Goal: Information Seeking & Learning: Learn about a topic

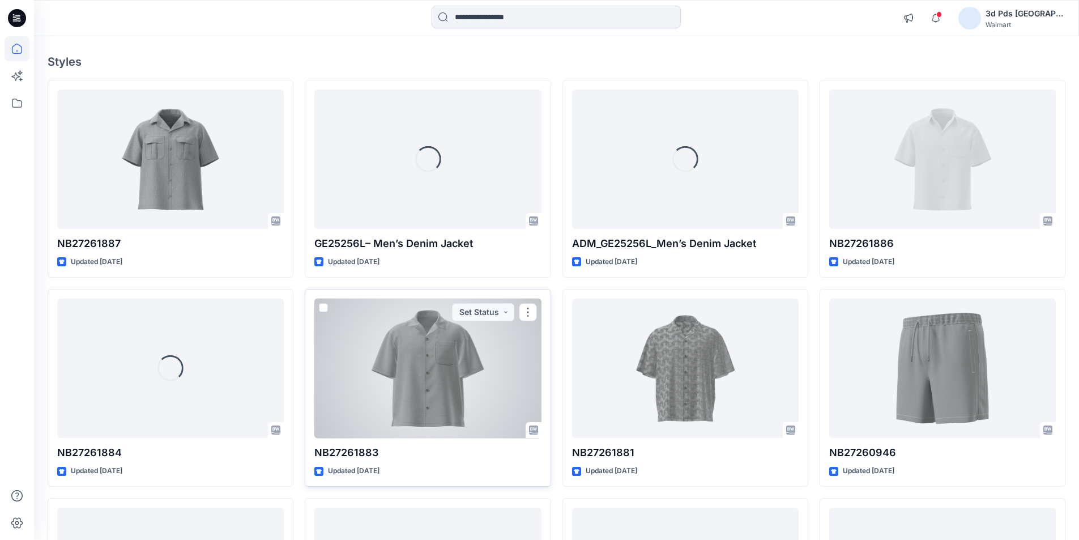
scroll to position [113, 0]
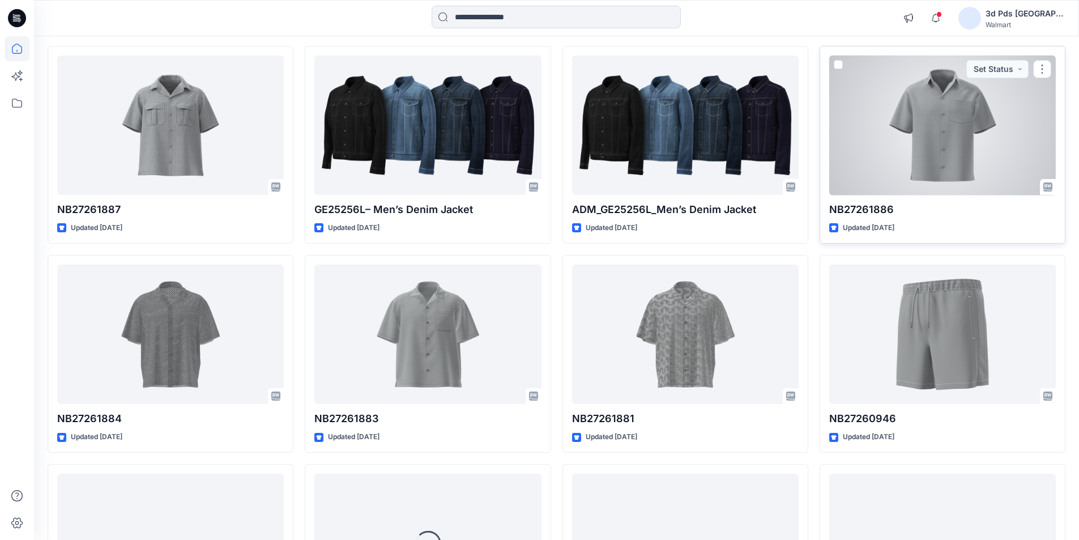
click at [931, 174] on div at bounding box center [942, 126] width 227 height 140
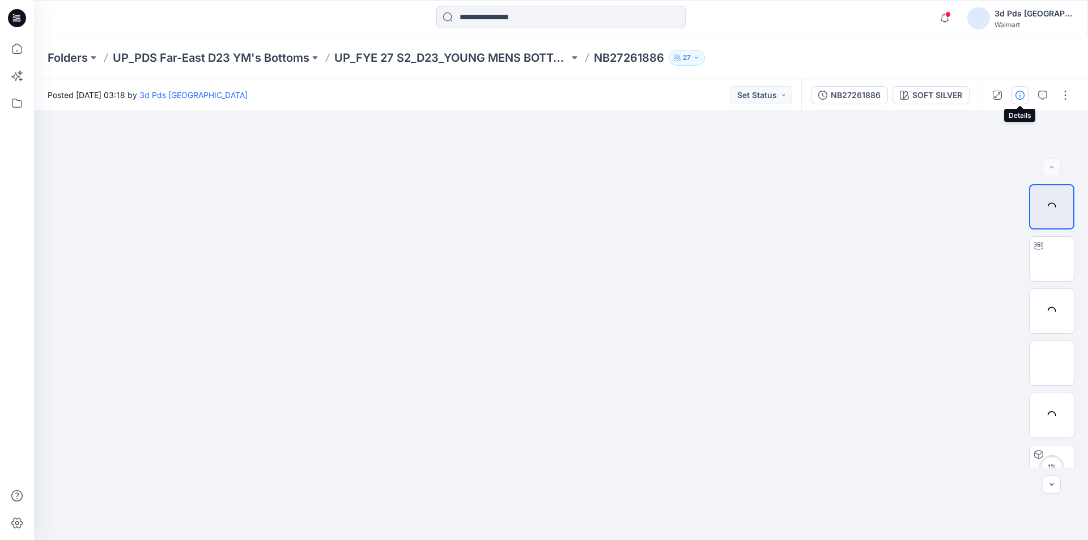
click at [1018, 99] on icon "button" at bounding box center [1019, 95] width 9 height 9
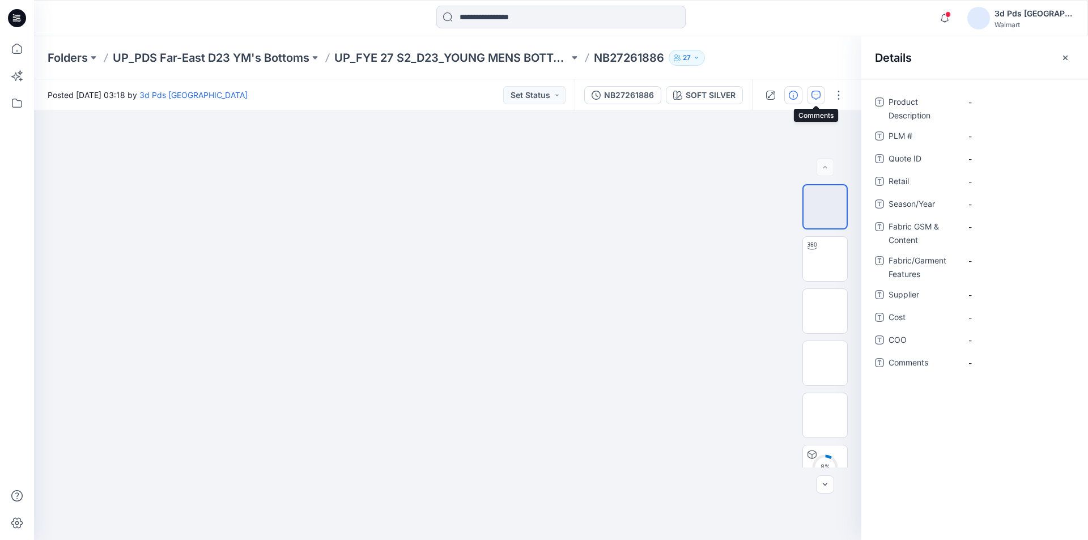
click at [815, 95] on icon "button" at bounding box center [815, 95] width 9 height 9
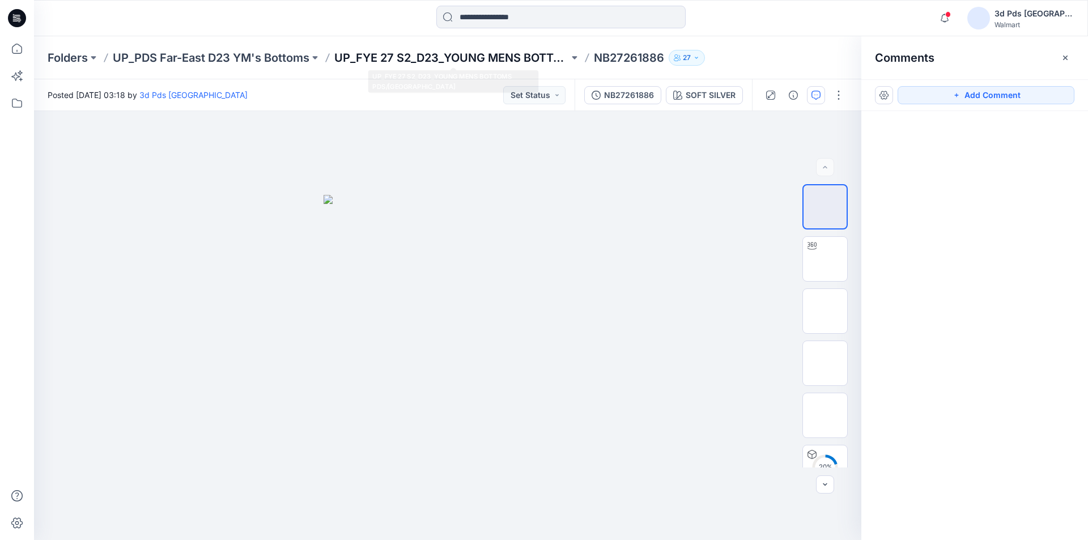
click at [387, 54] on p "UP_FYE 27 S2_D23_YOUNG MENS BOTTOMS PDS/[GEOGRAPHIC_DATA]" at bounding box center [451, 58] width 235 height 16
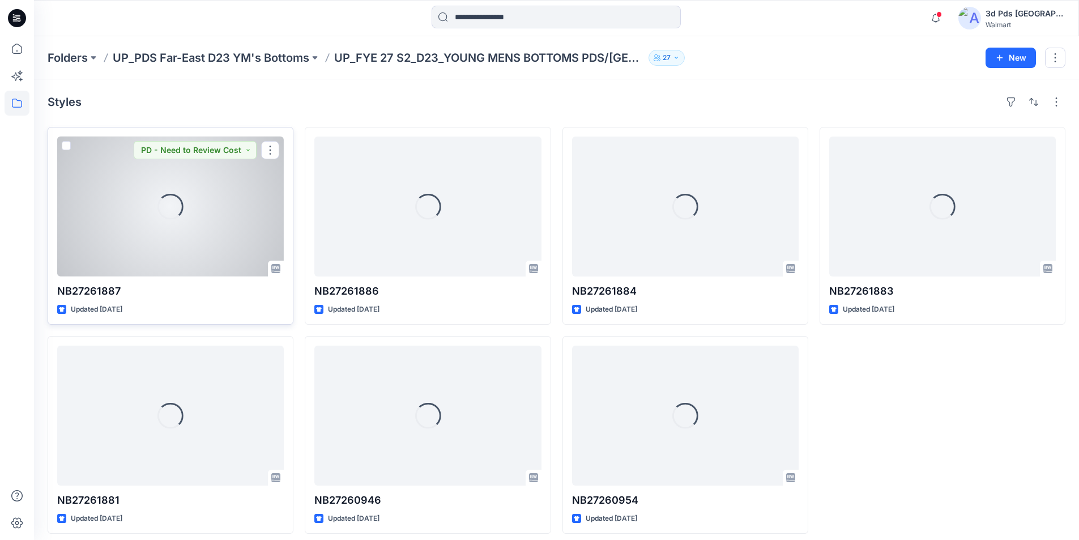
click at [194, 261] on div "Loading..." at bounding box center [170, 207] width 227 height 140
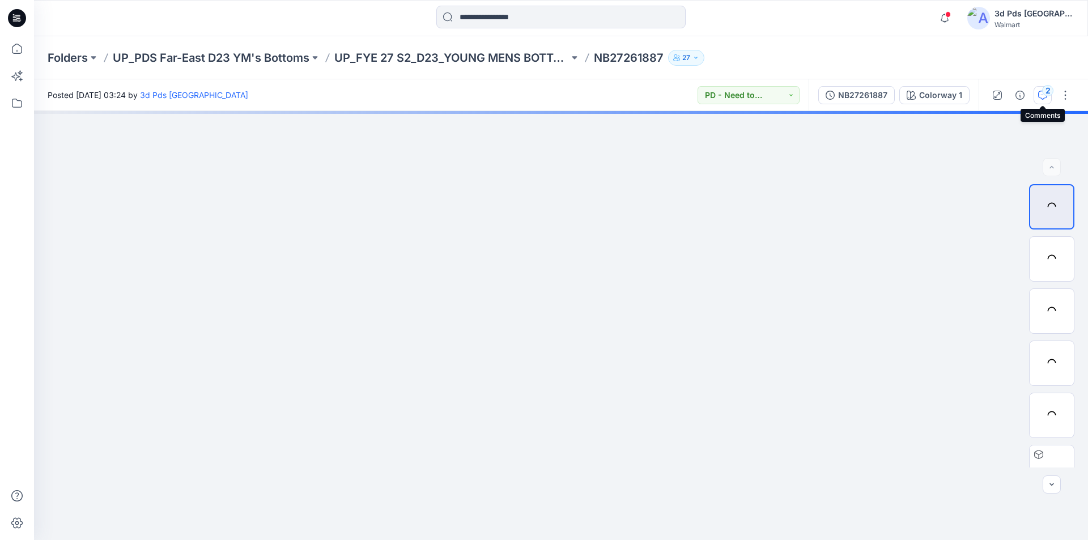
click at [1041, 93] on icon "button" at bounding box center [1042, 95] width 9 height 9
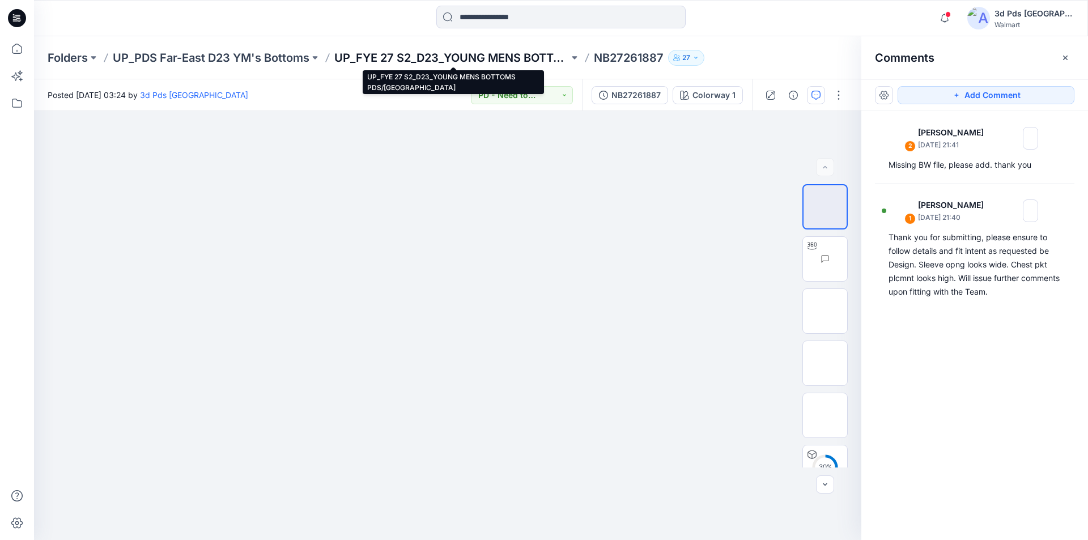
click at [395, 59] on p "UP_FYE 27 S2_D23_YOUNG MENS BOTTOMS PDS/[GEOGRAPHIC_DATA]" at bounding box center [451, 58] width 235 height 16
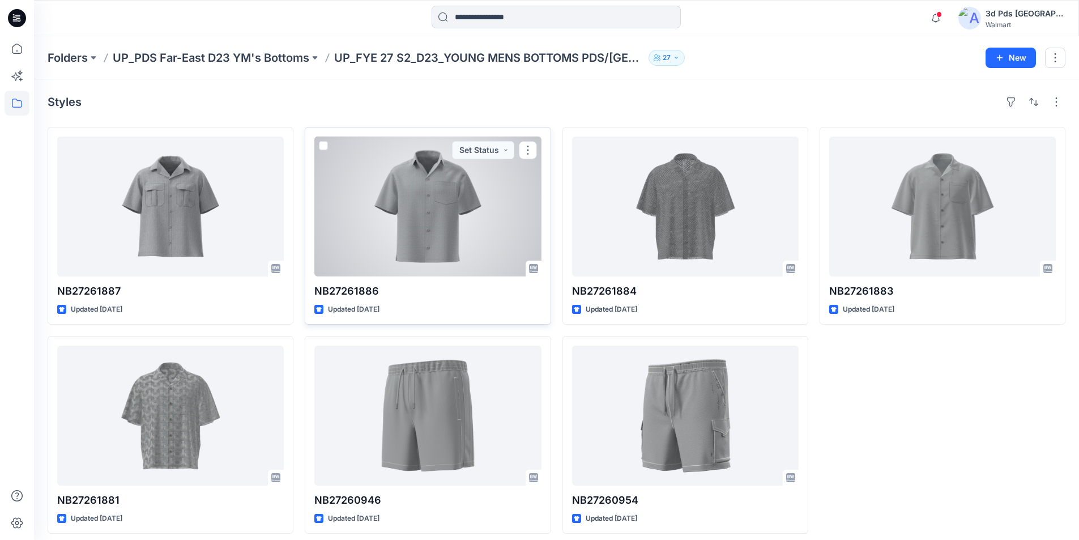
click at [442, 224] on div at bounding box center [427, 207] width 227 height 140
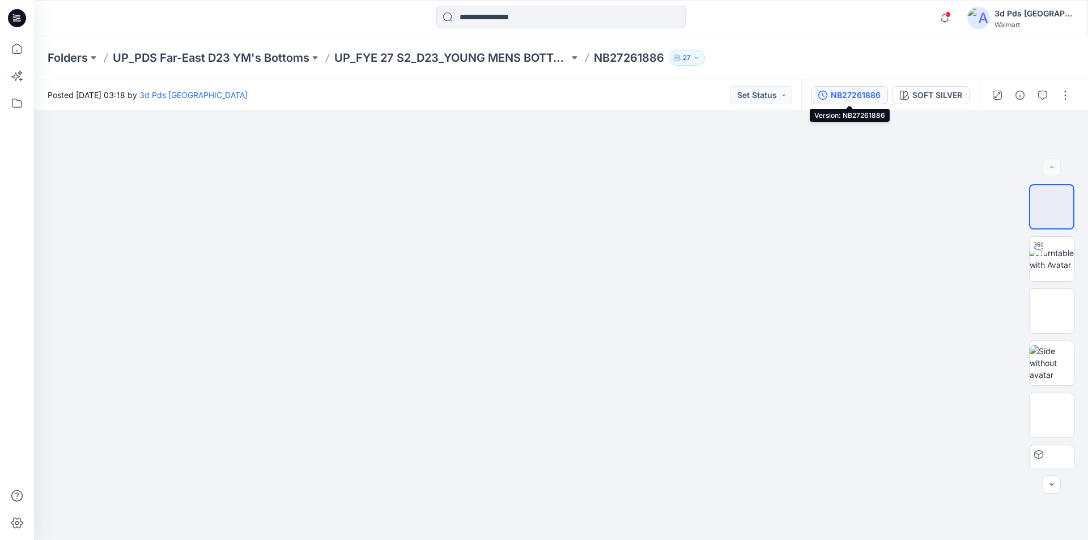
click at [851, 93] on div "NB27261886" at bounding box center [855, 95] width 50 height 12
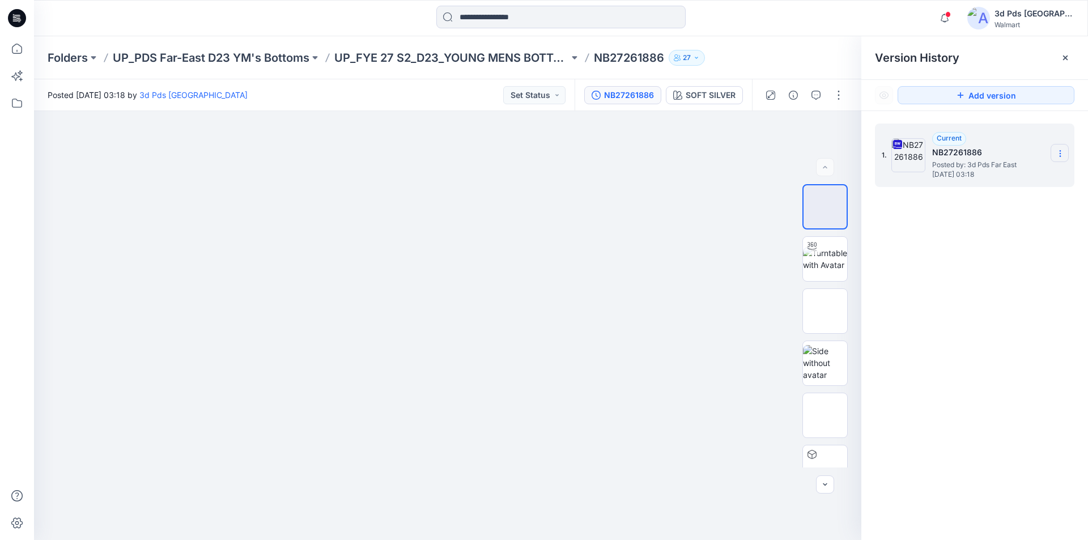
click at [1058, 151] on icon at bounding box center [1059, 153] width 9 height 9
click at [1010, 278] on div "1. Current NB27261886 Posted by: 3d Pds Far East [DATE] 03:18" at bounding box center [974, 333] width 227 height 445
click at [238, 52] on p "UP_PDS Far-East D23 YM's Bottoms" at bounding box center [211, 58] width 197 height 16
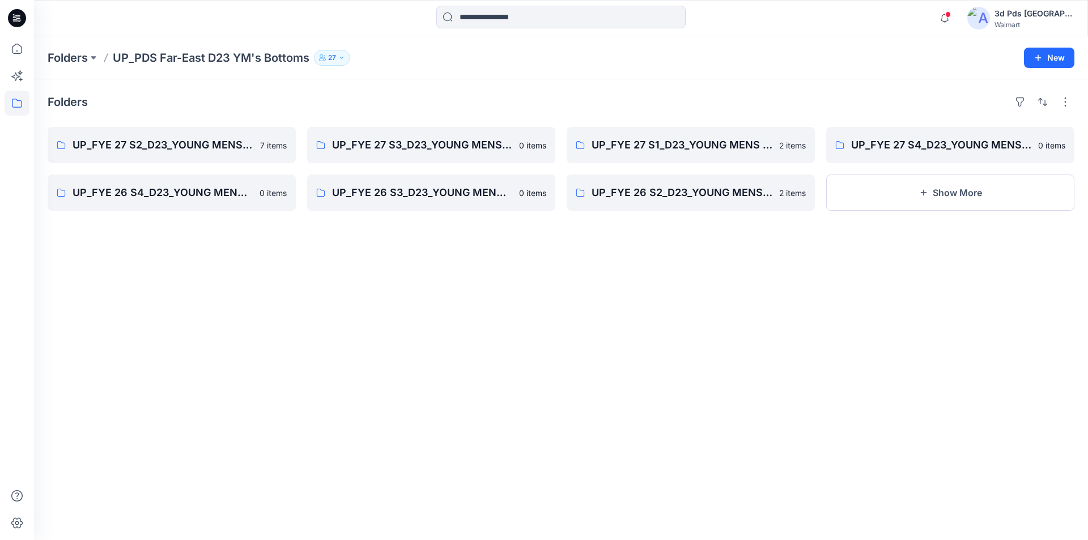
click at [130, 59] on p "UP_PDS Far-East D23 YM's Bottoms" at bounding box center [211, 58] width 197 height 16
click at [181, 58] on p "UP_PDS Far-East D23 YM's Bottoms" at bounding box center [211, 58] width 197 height 16
click at [15, 19] on icon at bounding box center [15, 19] width 4 height 1
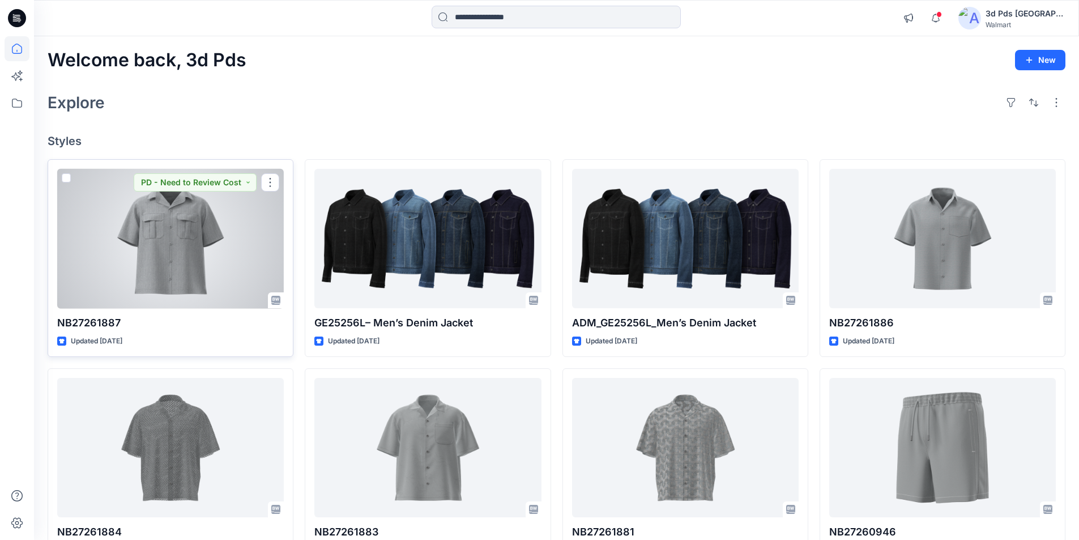
click at [152, 231] on div at bounding box center [170, 239] width 227 height 140
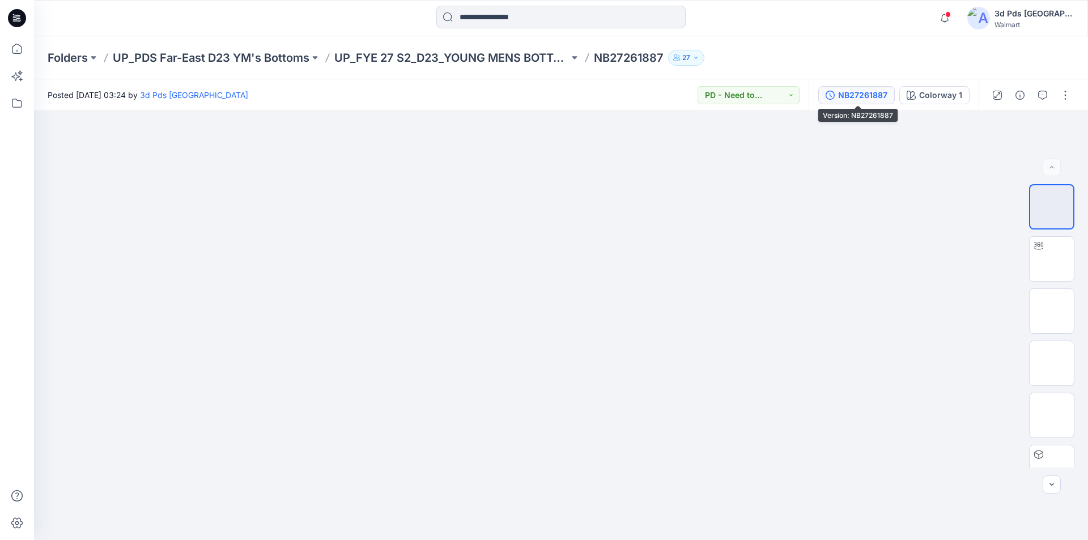
click at [859, 93] on div "NB27261887" at bounding box center [862, 95] width 49 height 12
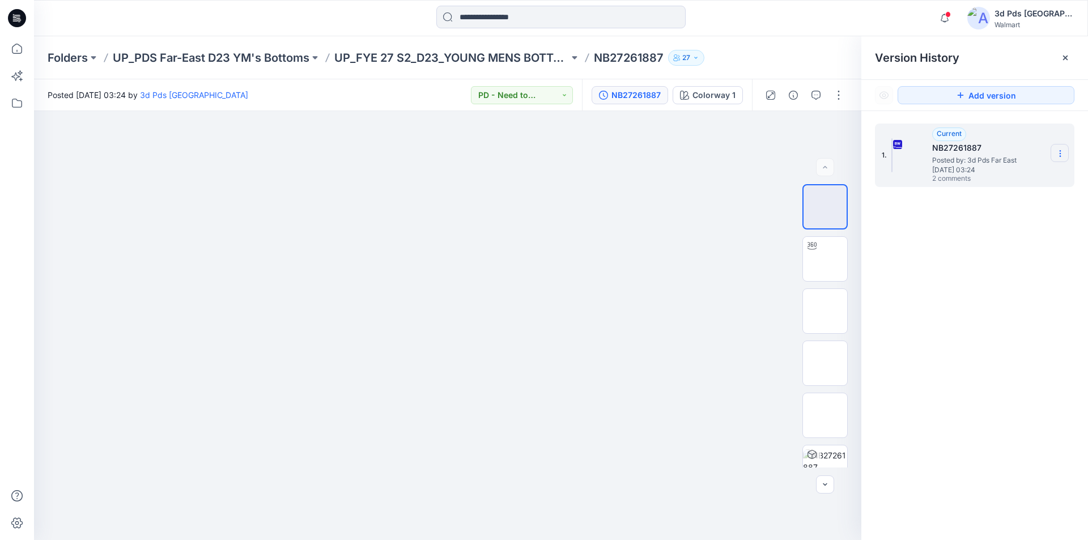
click at [1059, 152] on icon at bounding box center [1059, 153] width 9 height 9
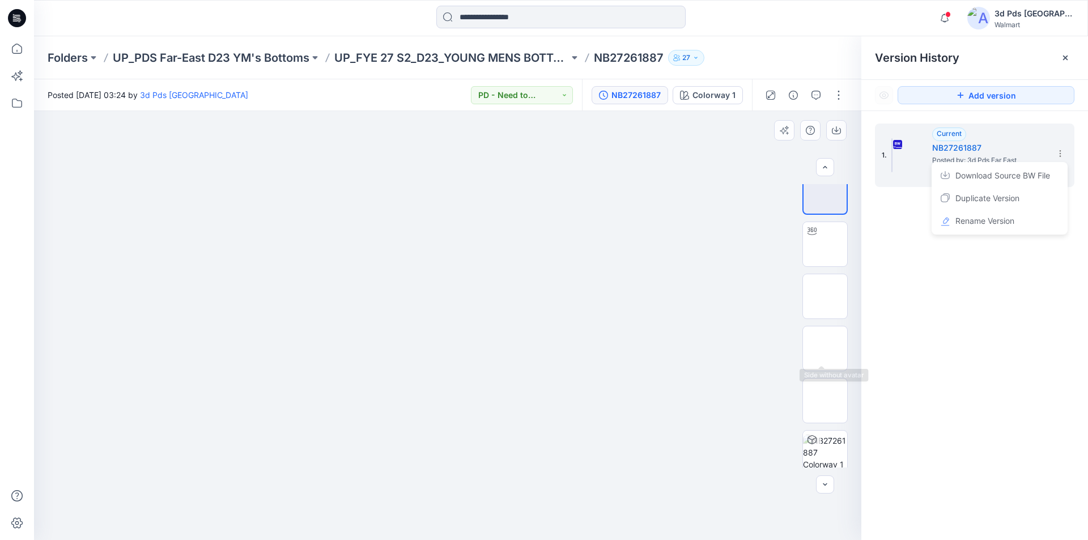
scroll to position [23, 0]
click at [1059, 347] on div "1. Current NB27261887 Posted by: 3d Pds Far East [DATE] 03:24 2 comments" at bounding box center [974, 333] width 227 height 445
drag, startPoint x: 628, startPoint y: 449, endPoint x: 423, endPoint y: 428, distance: 206.1
click at [811, 96] on icon "button" at bounding box center [815, 95] width 9 height 9
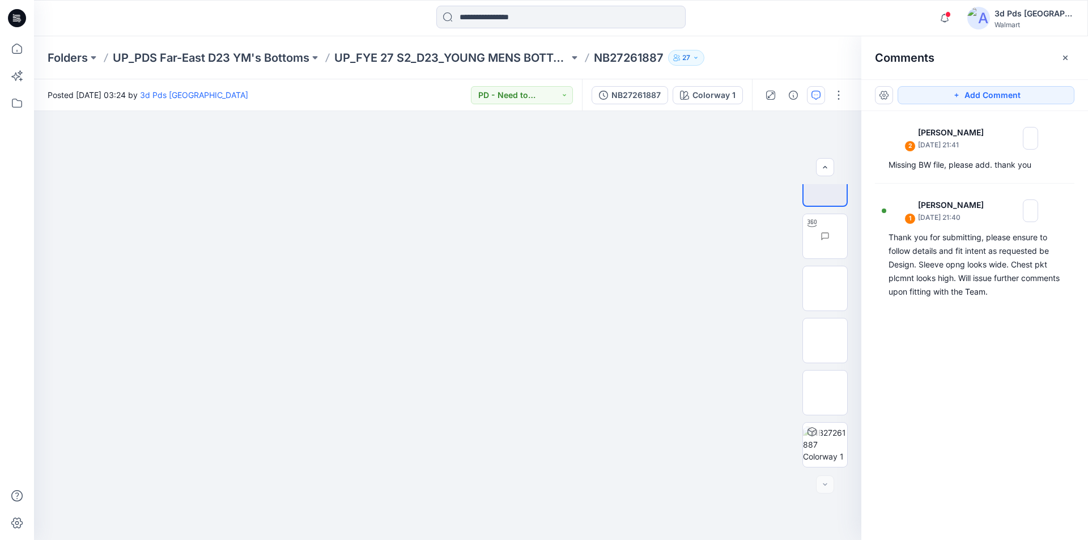
click at [908, 348] on div "2 [PERSON_NAME] [DATE] 21:41 Missing BW file, please add. thank you 1 [PERSON_N…" at bounding box center [974, 304] width 227 height 387
click at [633, 93] on div "NB27261887" at bounding box center [635, 95] width 49 height 12
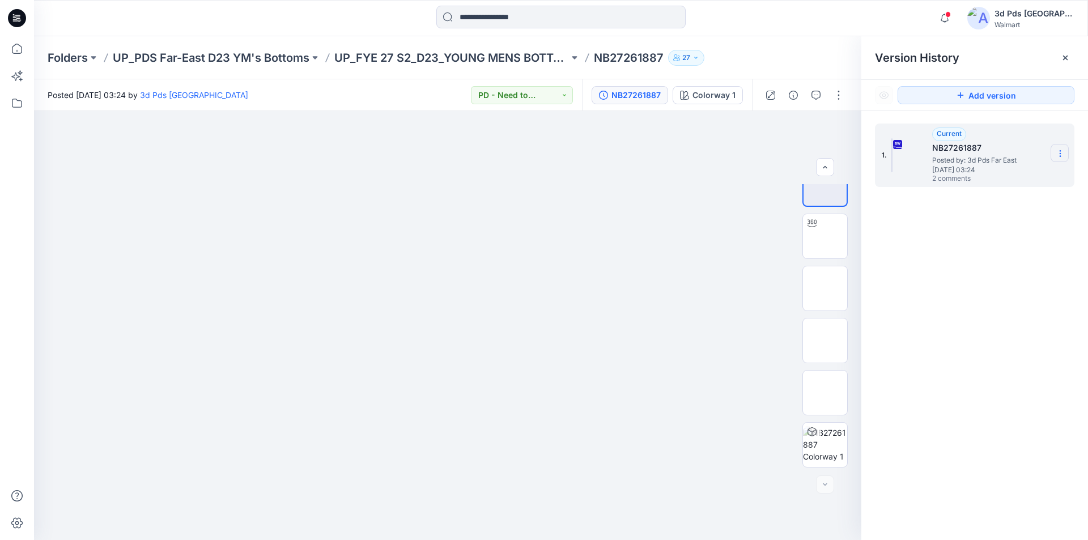
click at [1060, 151] on icon at bounding box center [1059, 151] width 1 height 1
click at [1009, 283] on div "1. Current NB27261887 Posted by: 3d Pds Far East [DATE] 03:24 2 comments Downlo…" at bounding box center [974, 333] width 227 height 445
click at [813, 97] on icon "button" at bounding box center [815, 95] width 9 height 9
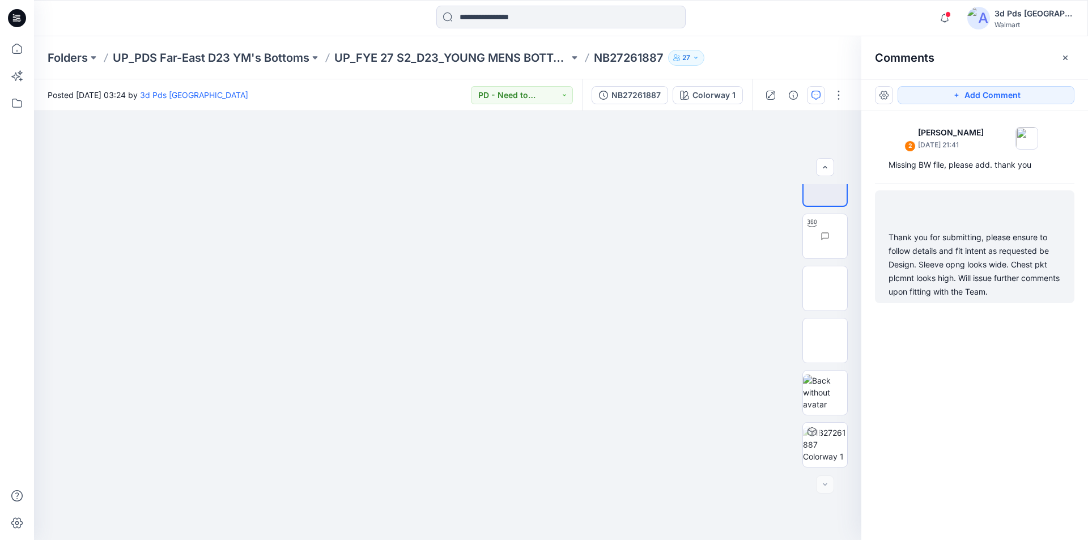
click at [960, 272] on div "Thank you for submitting, please ensure to follow details and fit intent as req…" at bounding box center [974, 265] width 172 height 68
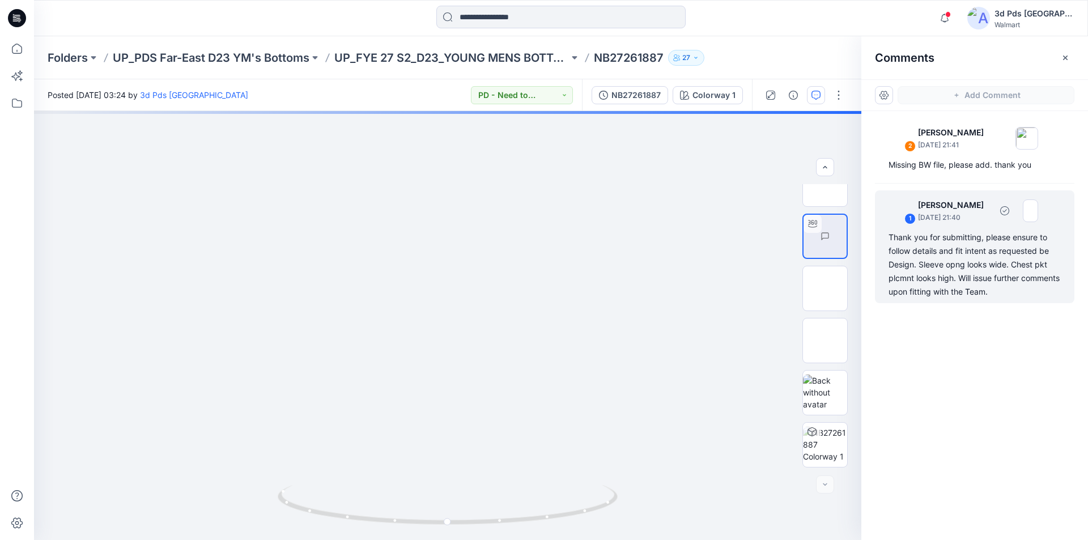
click at [980, 267] on div "Thank you for submitting, please ensure to follow details and fit intent as req…" at bounding box center [974, 265] width 172 height 68
click at [989, 319] on div "2 [PERSON_NAME] [DATE] 21:41 Missing BW file, please add. thank you 1 [PERSON_N…" at bounding box center [974, 304] width 227 height 387
click at [905, 237] on div "Thank you for submitting, please ensure to follow details and fit intent as req…" at bounding box center [974, 265] width 172 height 68
click at [641, 92] on div "NB27261887" at bounding box center [635, 95] width 49 height 12
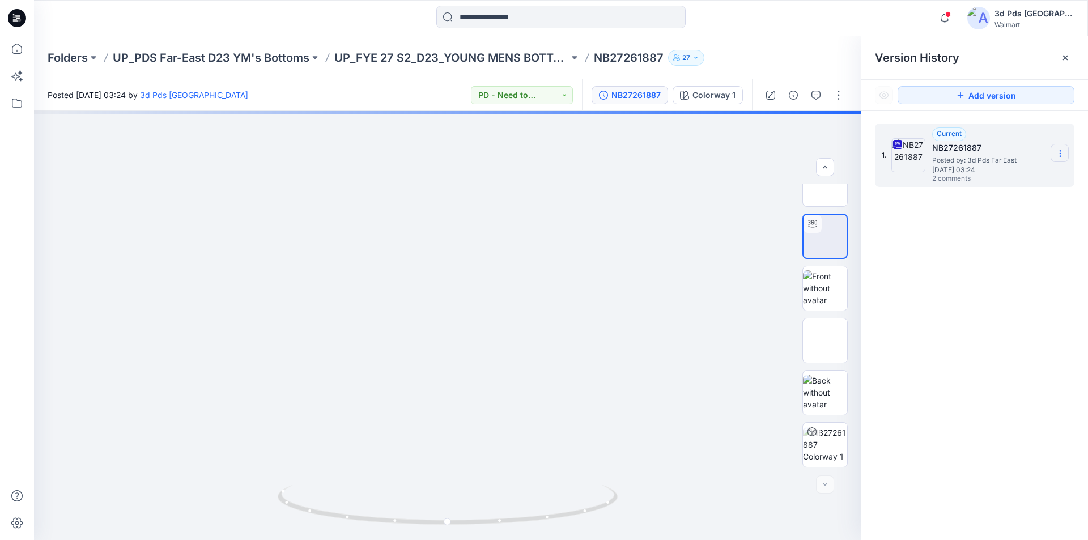
click at [1060, 152] on icon at bounding box center [1059, 153] width 9 height 9
click at [1052, 349] on div "1. Current NB27261887 Posted by: 3d Pds Far East [DATE] 03:24 2 comments Downlo…" at bounding box center [974, 333] width 227 height 445
click at [1014, 436] on div "1. Current NB27261887 Posted by: 3d Pds Far East [DATE] 03:24 2 comments" at bounding box center [974, 333] width 227 height 445
drag, startPoint x: 583, startPoint y: 515, endPoint x: 566, endPoint y: 519, distance: 16.8
click at [568, 518] on icon at bounding box center [449, 506] width 343 height 42
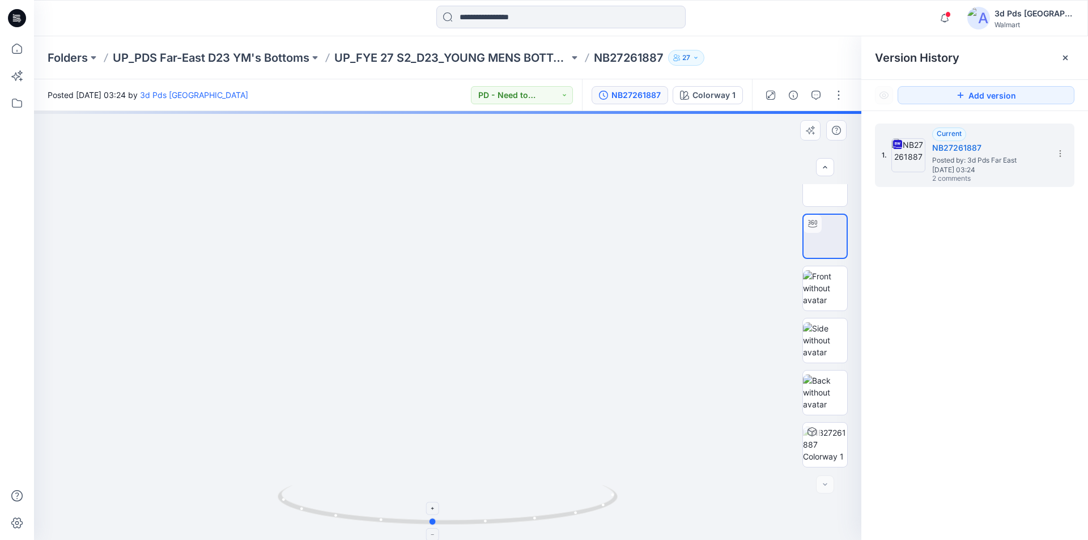
drag, startPoint x: 565, startPoint y: 520, endPoint x: 599, endPoint y: 514, distance: 34.6
click at [592, 514] on icon at bounding box center [449, 506] width 343 height 42
click at [885, 502] on div "1. Current NB27261887 Posted by: 3d Pds Far East [DATE] 03:24 2 comments" at bounding box center [974, 333] width 227 height 445
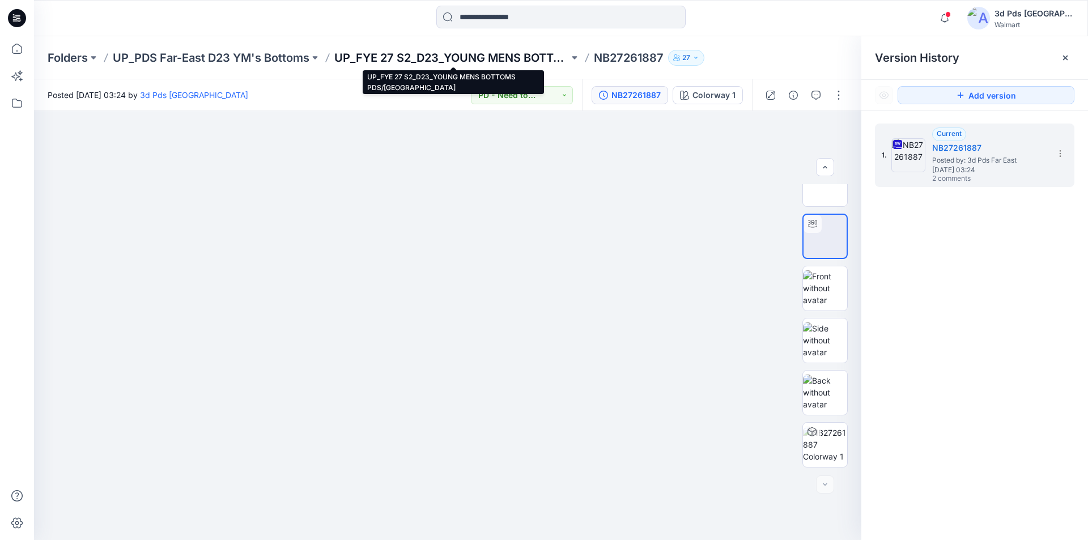
click at [385, 59] on p "UP_FYE 27 S2_D23_YOUNG MENS BOTTOMS PDS/[GEOGRAPHIC_DATA]" at bounding box center [451, 58] width 235 height 16
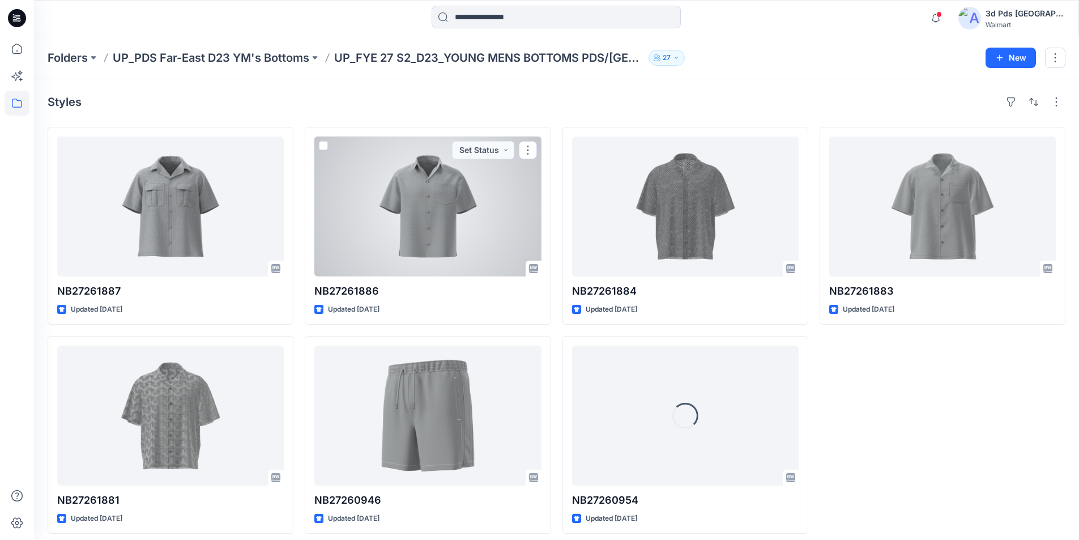
click at [432, 235] on div at bounding box center [427, 207] width 227 height 140
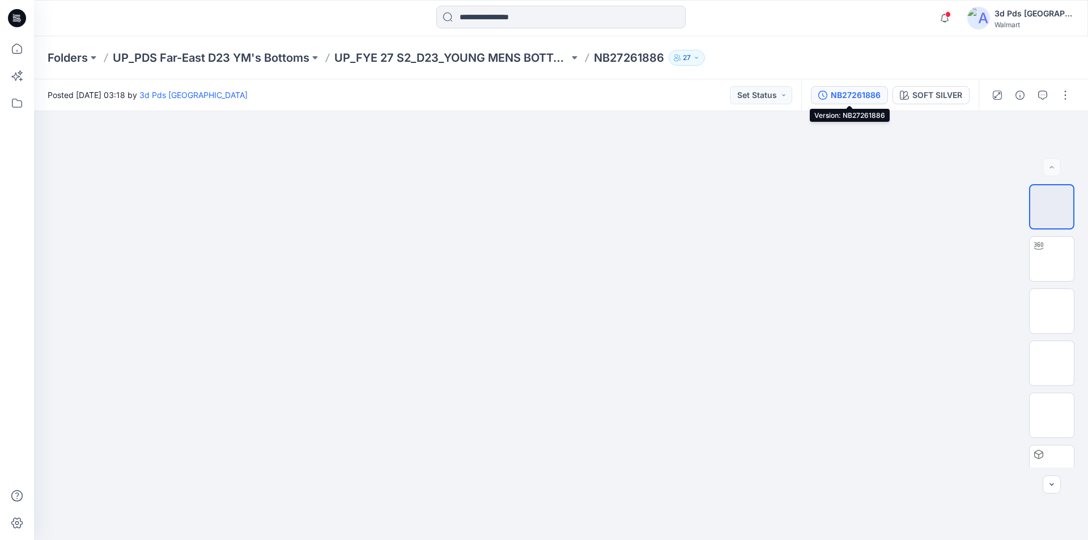
click at [837, 96] on div "NB27261886" at bounding box center [855, 95] width 50 height 12
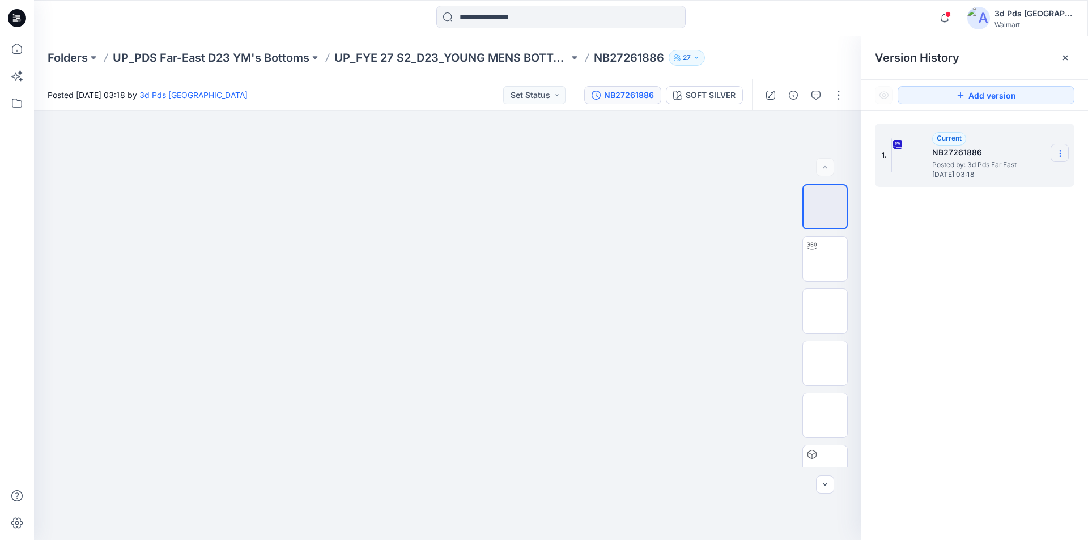
click at [1059, 154] on icon at bounding box center [1059, 154] width 1 height 1
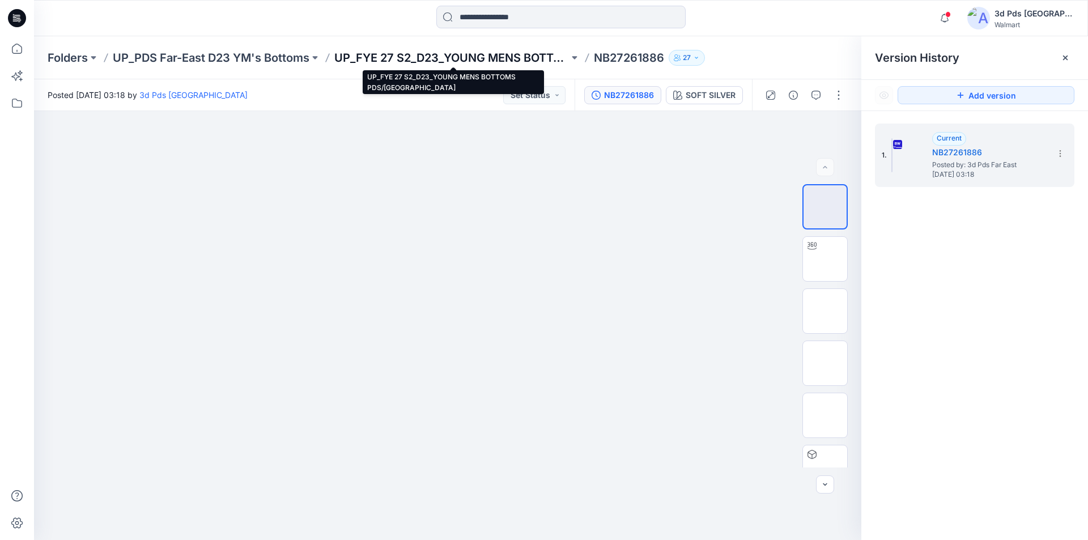
click at [471, 54] on p "UP_FYE 27 S2_D23_YOUNG MENS BOTTOMS PDS/[GEOGRAPHIC_DATA]" at bounding box center [451, 58] width 235 height 16
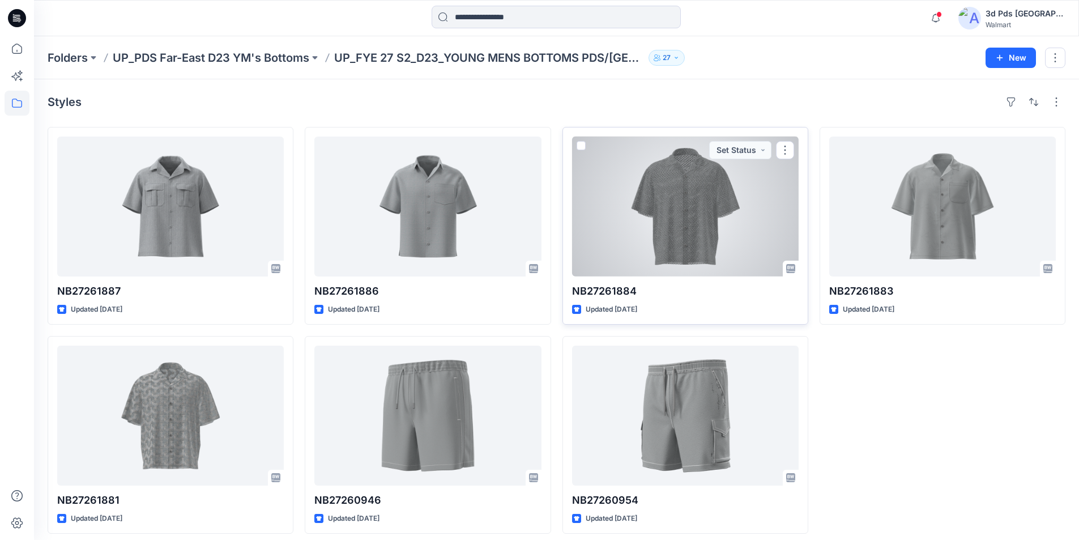
click at [689, 224] on div at bounding box center [685, 207] width 227 height 140
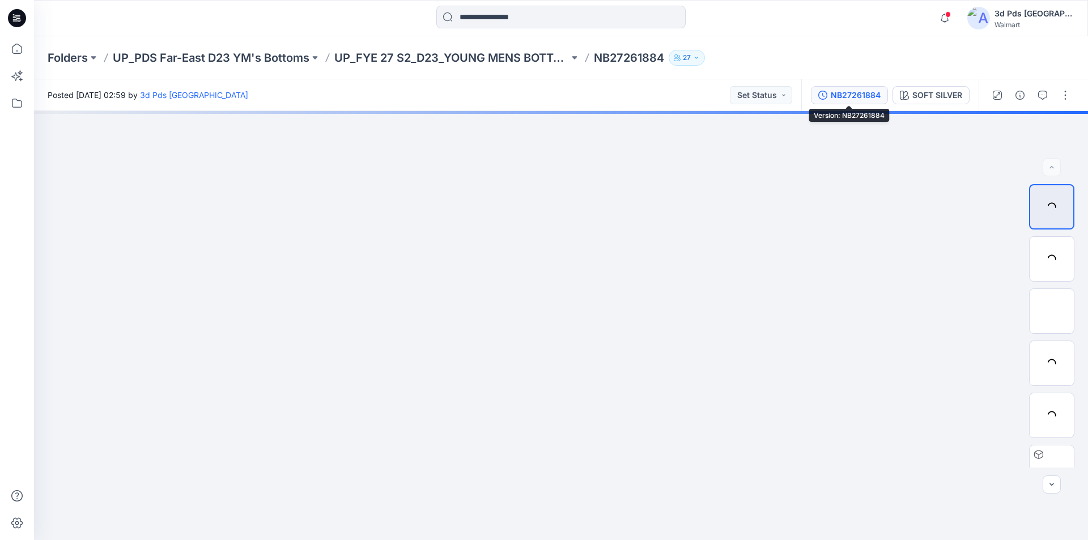
click at [835, 95] on div "NB27261884" at bounding box center [855, 95] width 50 height 12
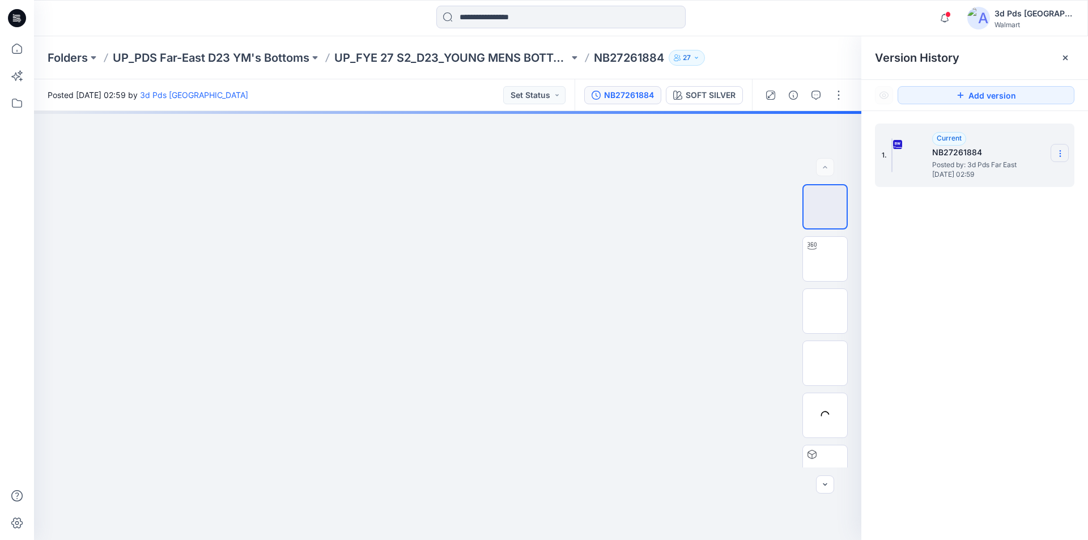
click at [1059, 153] on icon at bounding box center [1059, 153] width 9 height 9
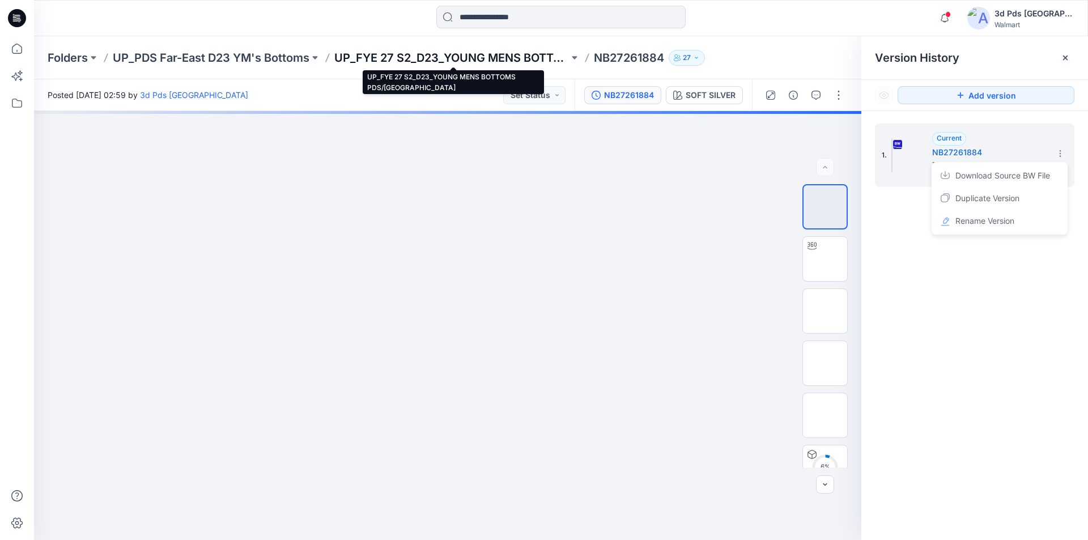
click at [463, 59] on p "UP_FYE 27 S2_D23_YOUNG MENS BOTTOMS PDS/[GEOGRAPHIC_DATA]" at bounding box center [451, 58] width 235 height 16
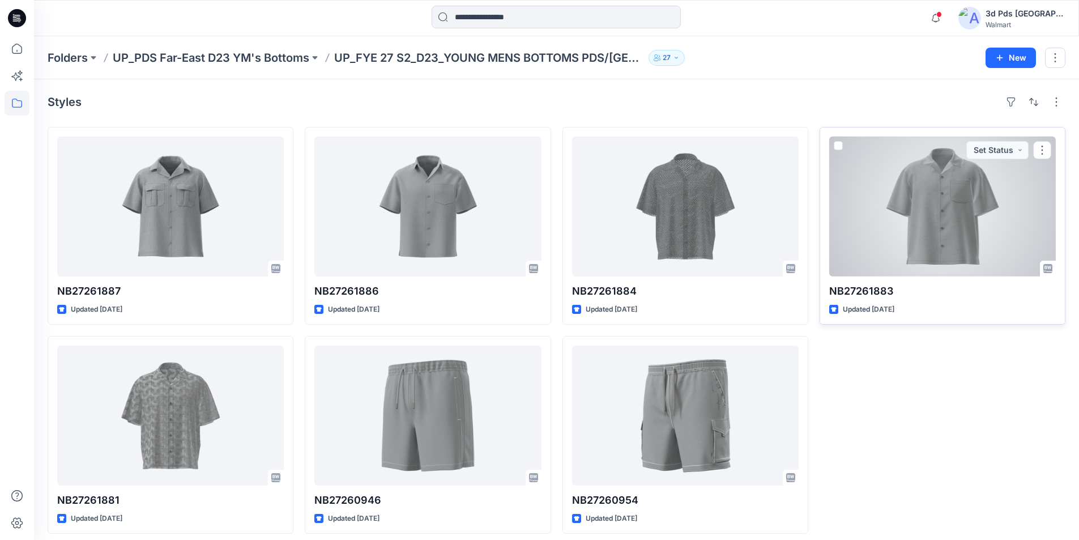
click at [949, 211] on div at bounding box center [942, 207] width 227 height 140
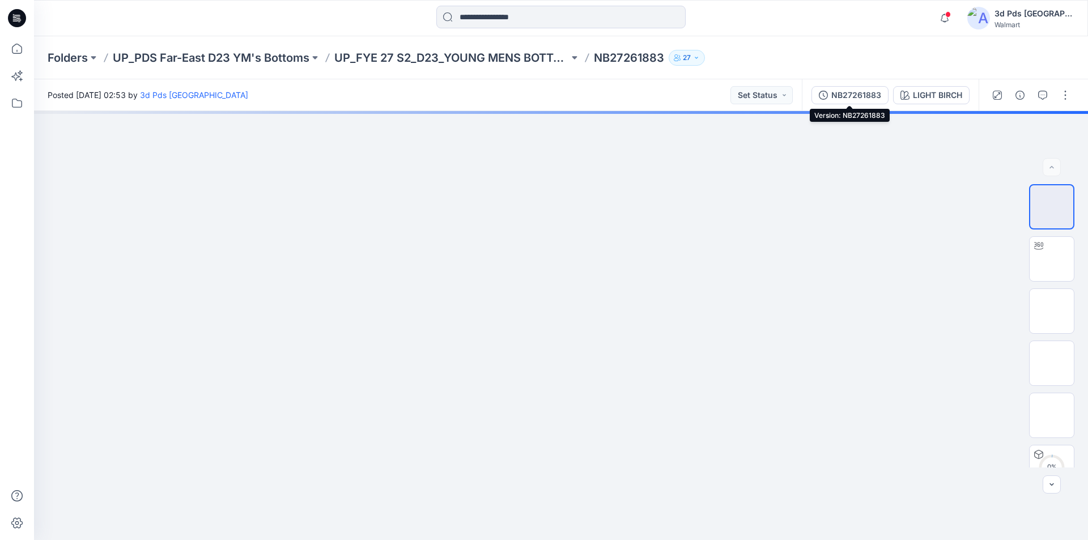
click at [849, 93] on div "NB27261883" at bounding box center [856, 95] width 50 height 12
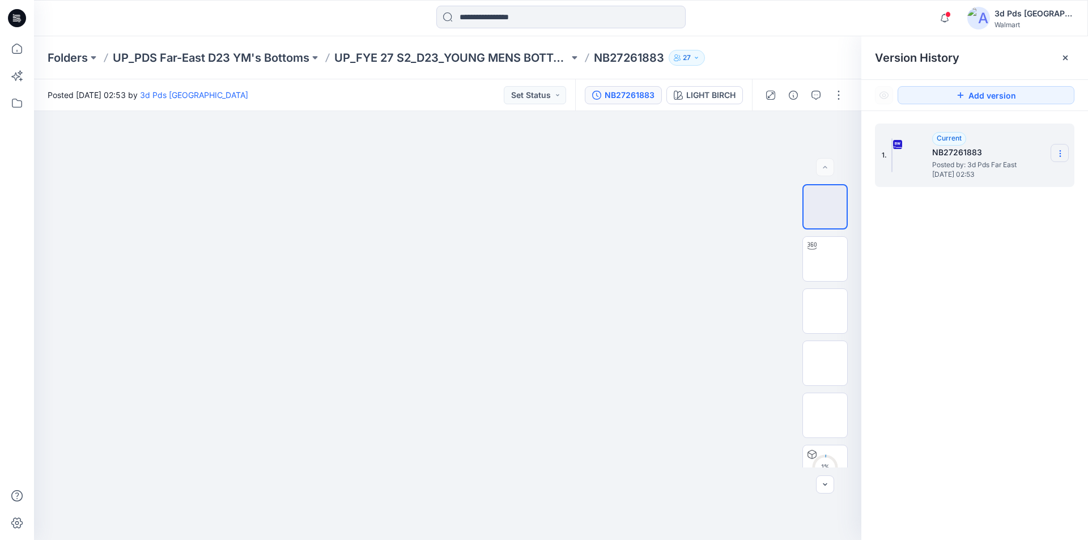
click at [1063, 152] on icon at bounding box center [1059, 153] width 9 height 9
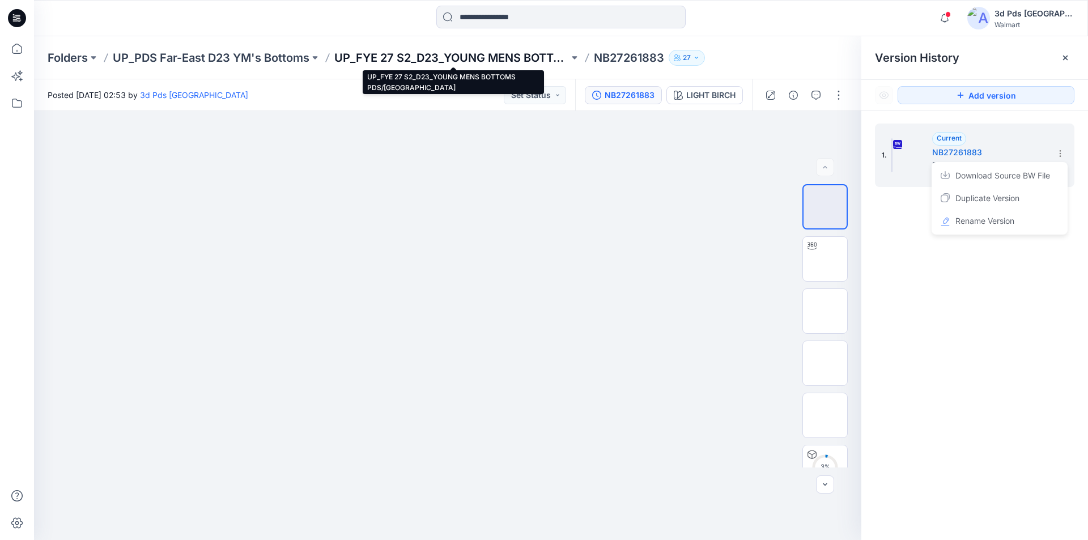
click at [459, 56] on p "UP_FYE 27 S2_D23_YOUNG MENS BOTTOMS PDS/[GEOGRAPHIC_DATA]" at bounding box center [451, 58] width 235 height 16
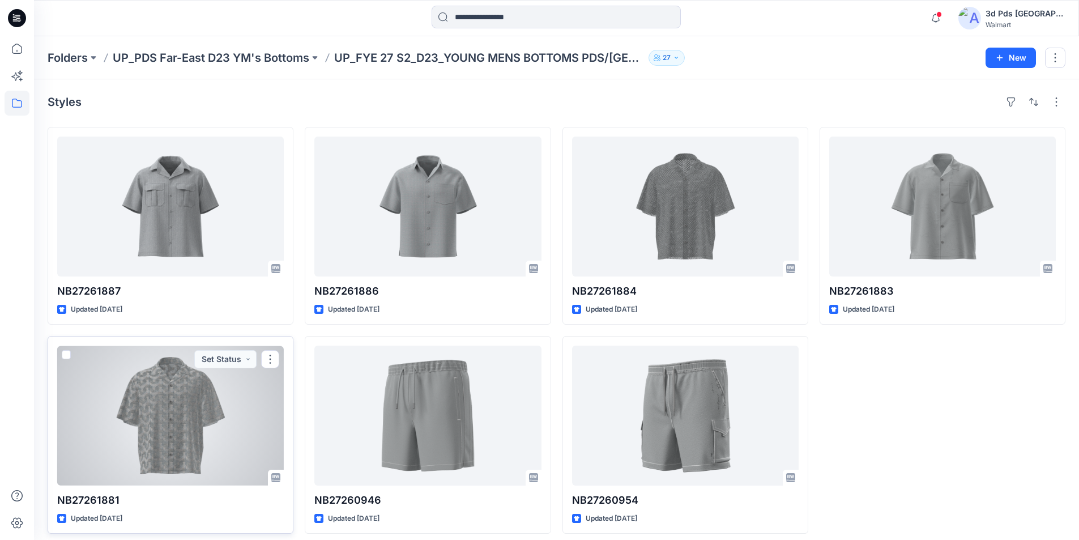
click at [147, 421] on div at bounding box center [170, 416] width 227 height 140
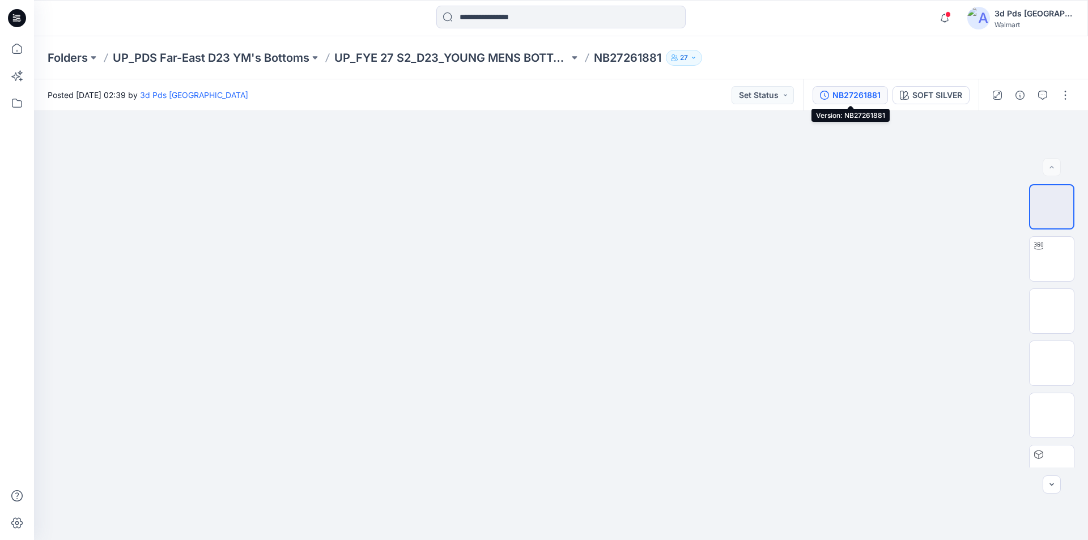
click at [832, 95] on div "NB27261881" at bounding box center [856, 95] width 48 height 12
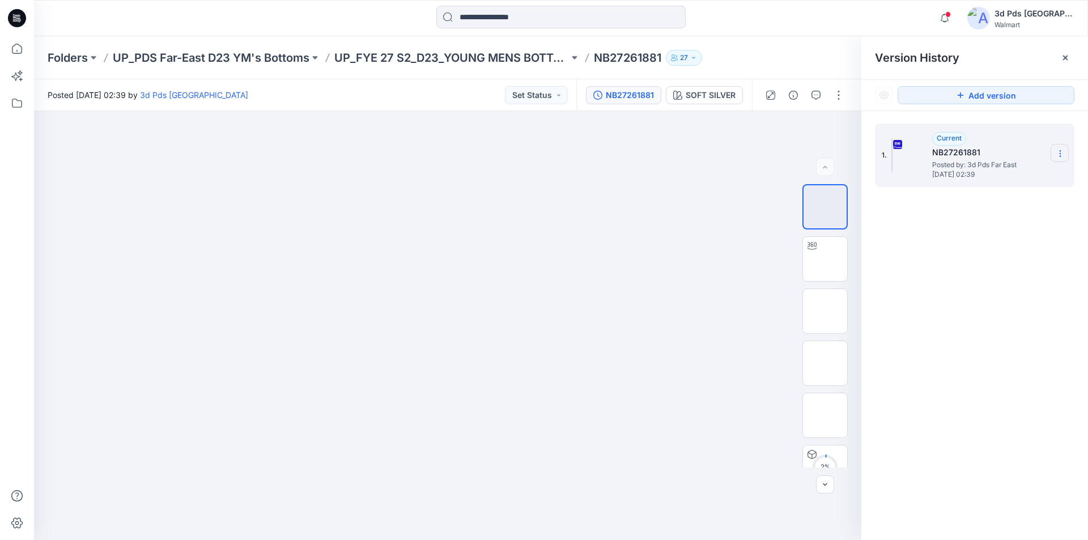
click at [1061, 154] on icon at bounding box center [1059, 153] width 9 height 9
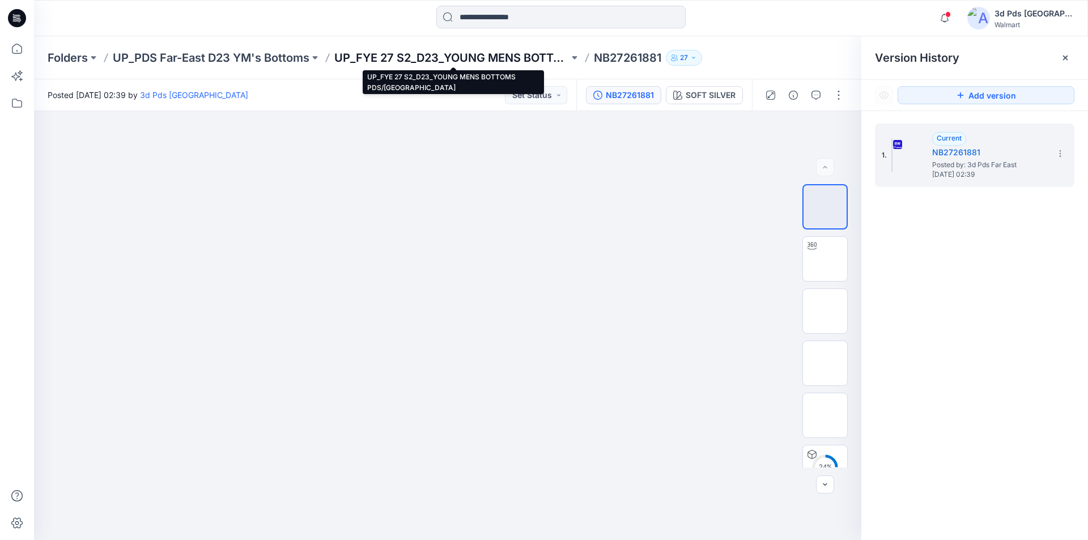
click at [370, 53] on p "UP_FYE 27 S2_D23_YOUNG MENS BOTTOMS PDS/[GEOGRAPHIC_DATA]" at bounding box center [451, 58] width 235 height 16
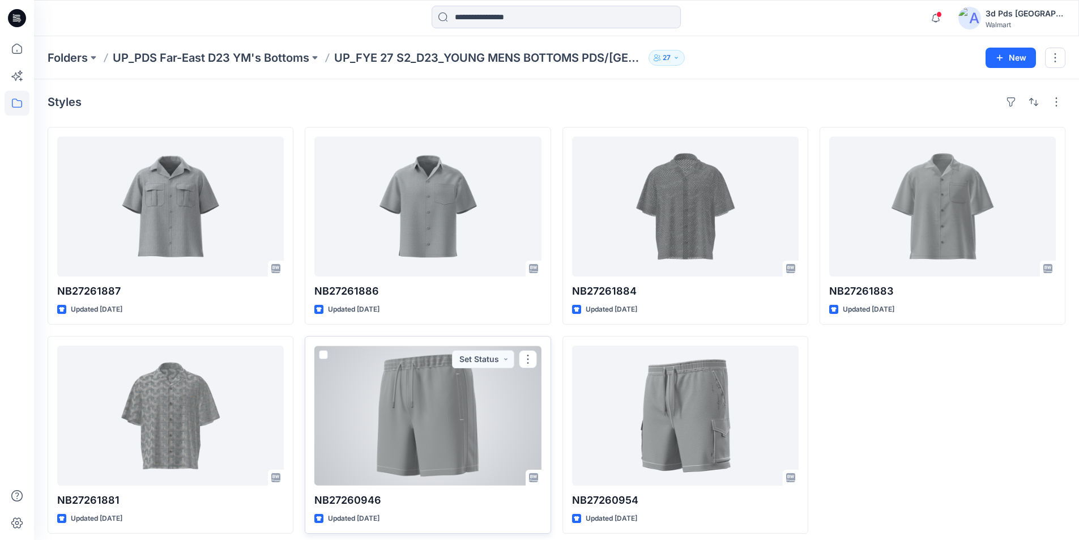
click at [424, 431] on div at bounding box center [427, 416] width 227 height 140
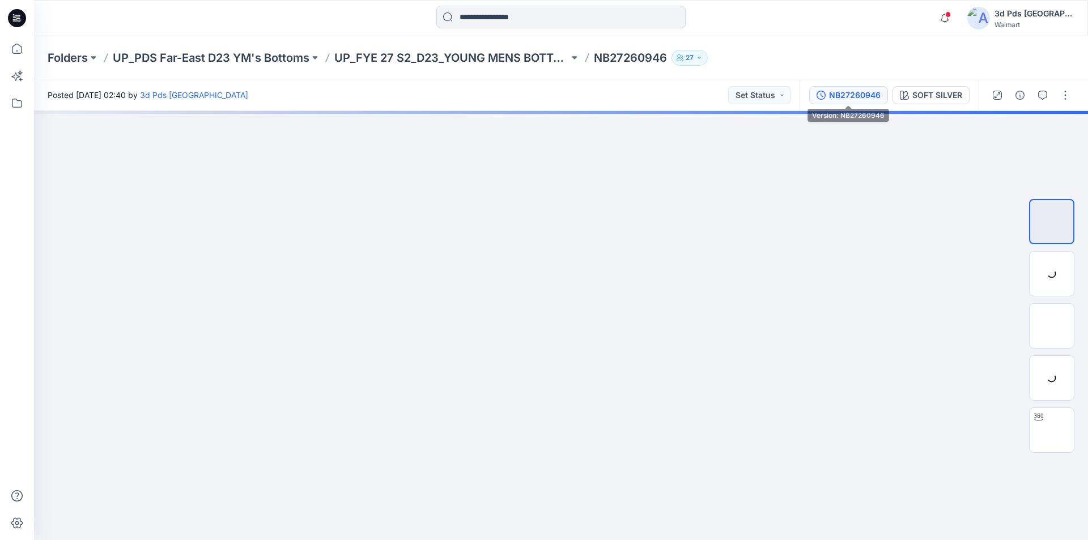
click at [852, 94] on div "NB27260946" at bounding box center [855, 95] width 52 height 12
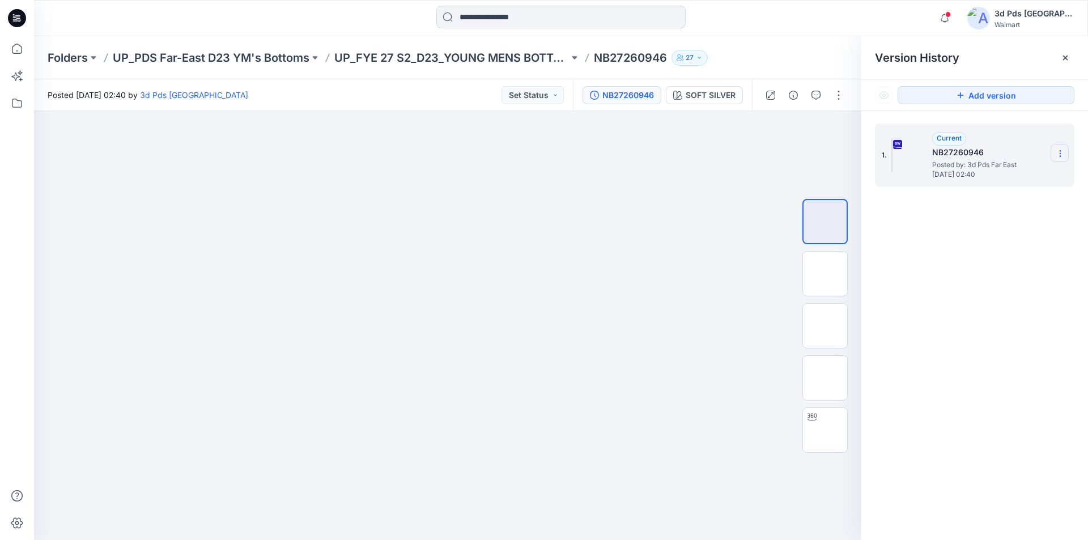
click at [1054, 153] on section at bounding box center [1059, 153] width 18 height 18
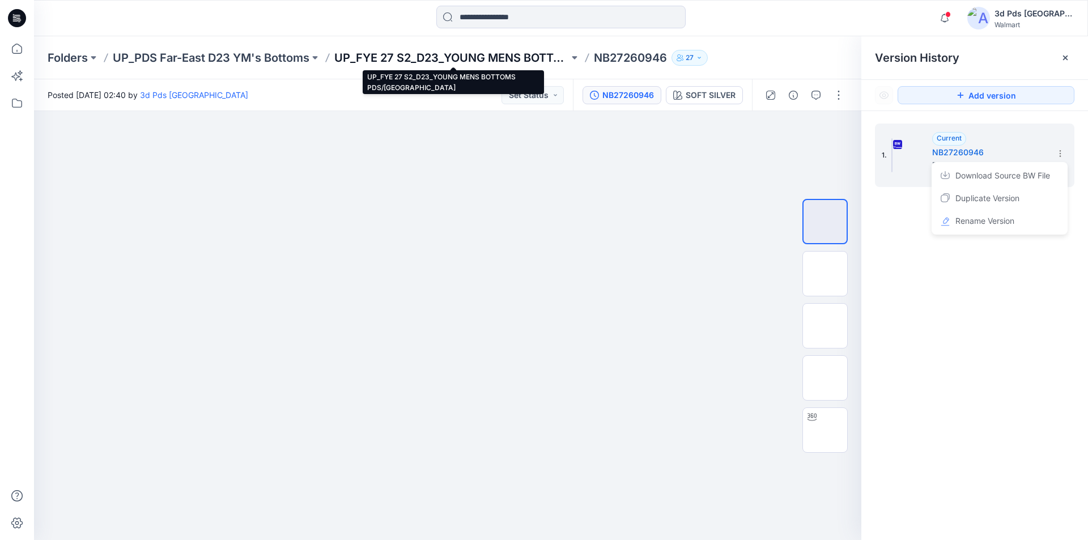
click at [511, 61] on p "UP_FYE 27 S2_D23_YOUNG MENS BOTTOMS PDS/[GEOGRAPHIC_DATA]" at bounding box center [451, 58] width 235 height 16
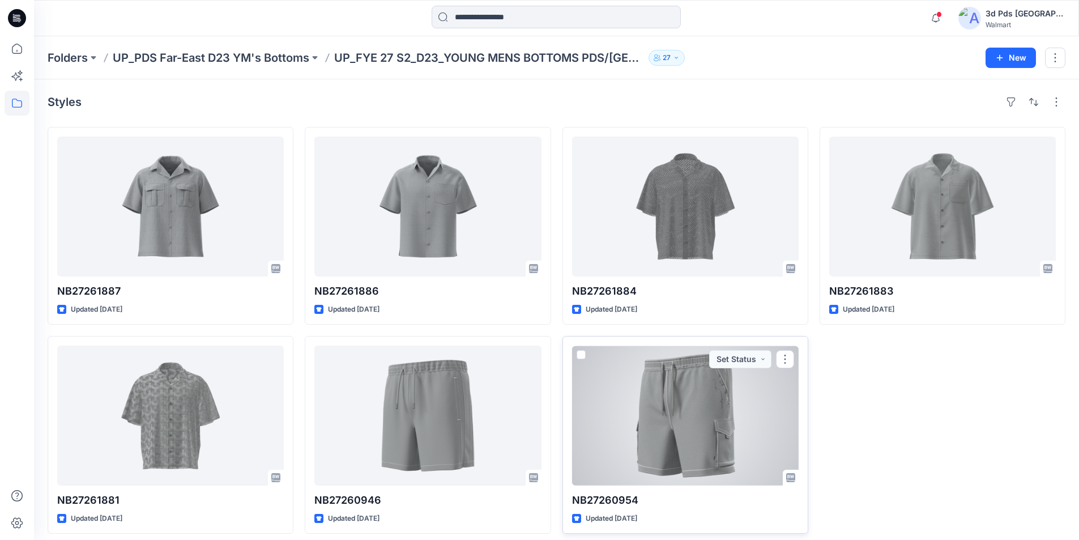
click at [700, 423] on div at bounding box center [685, 416] width 227 height 140
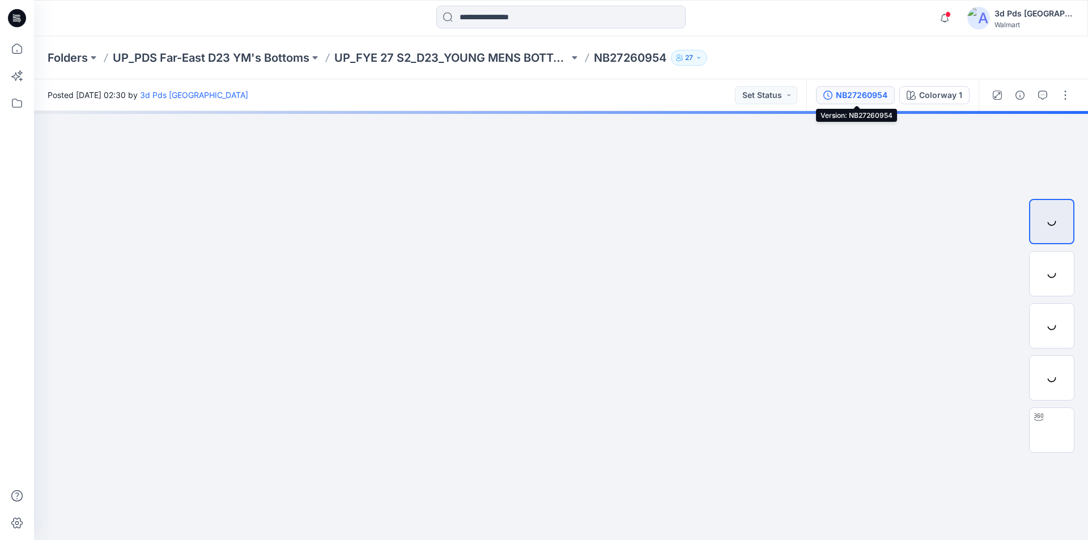
click at [858, 93] on div "NB27260954" at bounding box center [861, 95] width 52 height 12
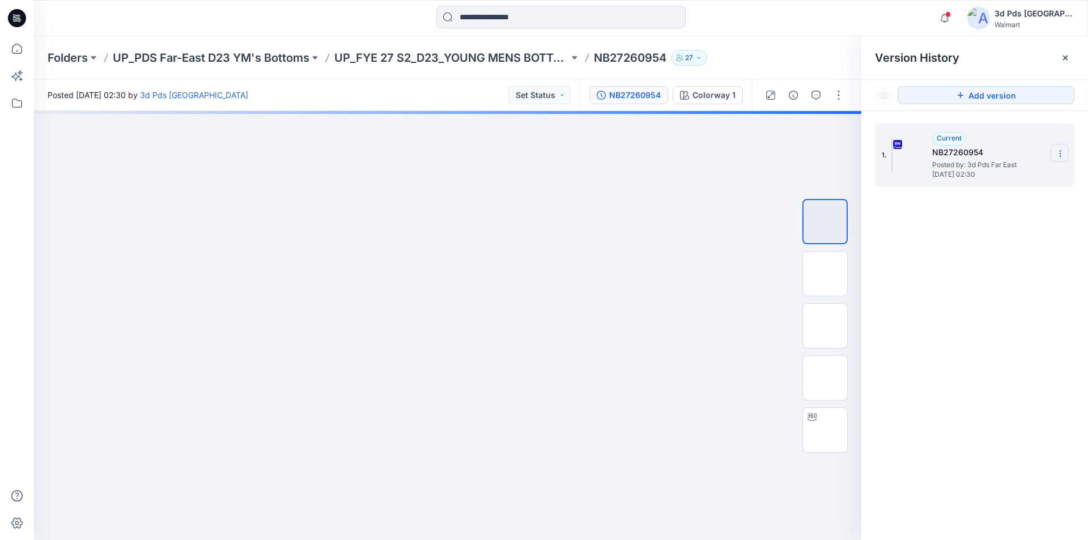
click at [1060, 154] on icon at bounding box center [1059, 154] width 1 height 1
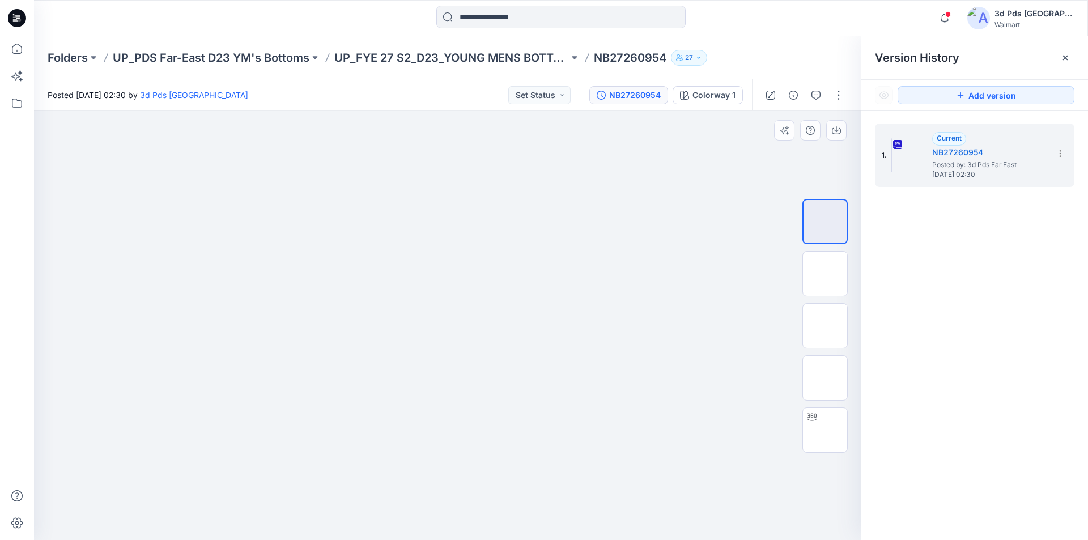
drag, startPoint x: 524, startPoint y: 318, endPoint x: 513, endPoint y: 319, distance: 10.8
click at [1000, 287] on div "1. Current NB27260954 Posted by: 3d Pds Far East [DATE] 02:30" at bounding box center [974, 333] width 227 height 445
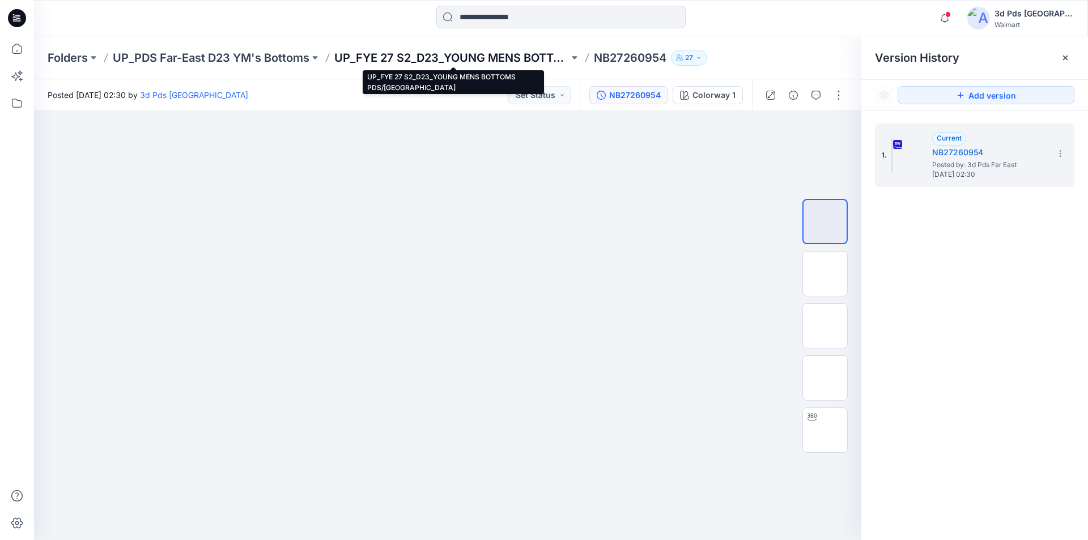
click at [361, 60] on p "UP_FYE 27 S2_D23_YOUNG MENS BOTTOMS PDS/[GEOGRAPHIC_DATA]" at bounding box center [451, 58] width 235 height 16
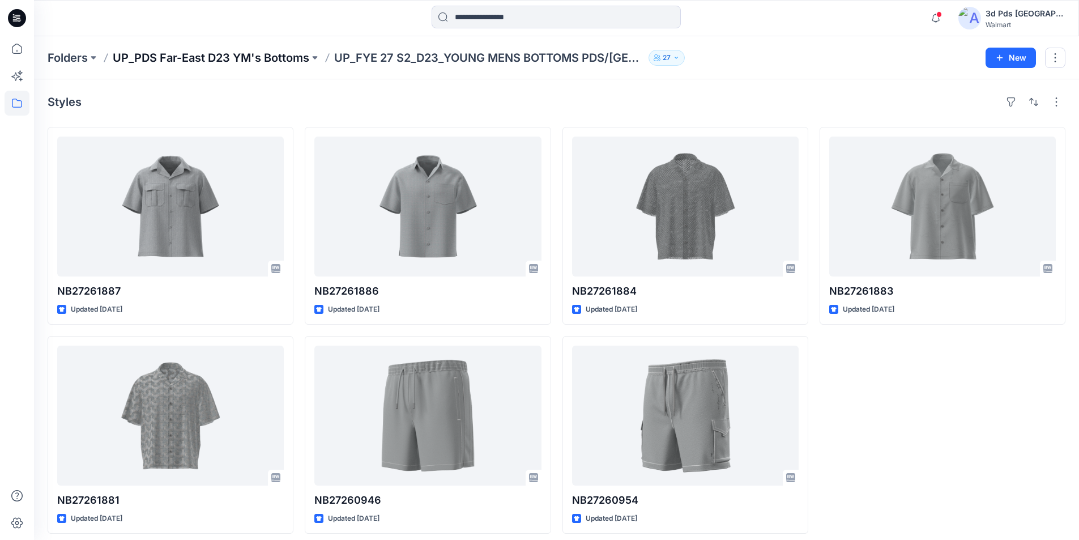
click at [173, 57] on p "UP_PDS Far-East D23 YM's Bottoms" at bounding box center [211, 58] width 197 height 16
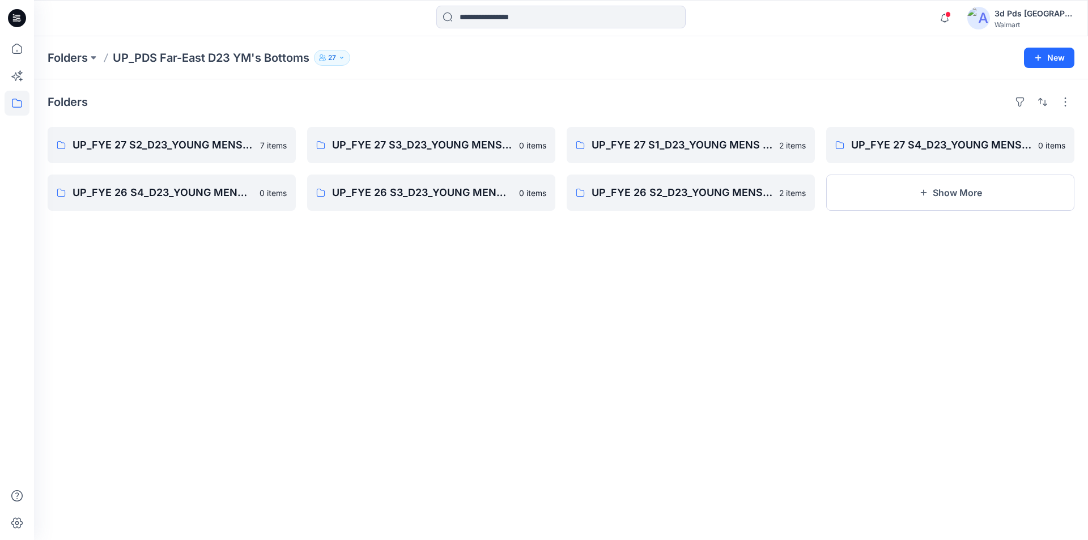
click at [701, 93] on div "Folders" at bounding box center [561, 102] width 1026 height 18
click at [916, 251] on div "Folders UP_FYE 27 S2_D23_YOUNG MENS BOTTOMS PDS/FAR EAST 7 items UP_FYE 26 S4_D…" at bounding box center [561, 309] width 1054 height 461
click at [948, 258] on div "Folders UP_FYE 27 S2_D23_YOUNG MENS BOTTOMS PDS/FAR EAST 7 items UP_FYE 26 S4_D…" at bounding box center [561, 309] width 1054 height 461
click at [768, 284] on div "Folders UP_FYE 27 S2_D23_YOUNG MENS BOTTOMS PDS/FAR EAST 7 items UP_FYE 26 S4_D…" at bounding box center [561, 309] width 1054 height 461
click at [759, 317] on div "Folders UP_FYE 27 S2_D23_YOUNG MENS BOTTOMS PDS/FAR EAST 7 items UP_FYE 26 S4_D…" at bounding box center [561, 309] width 1054 height 461
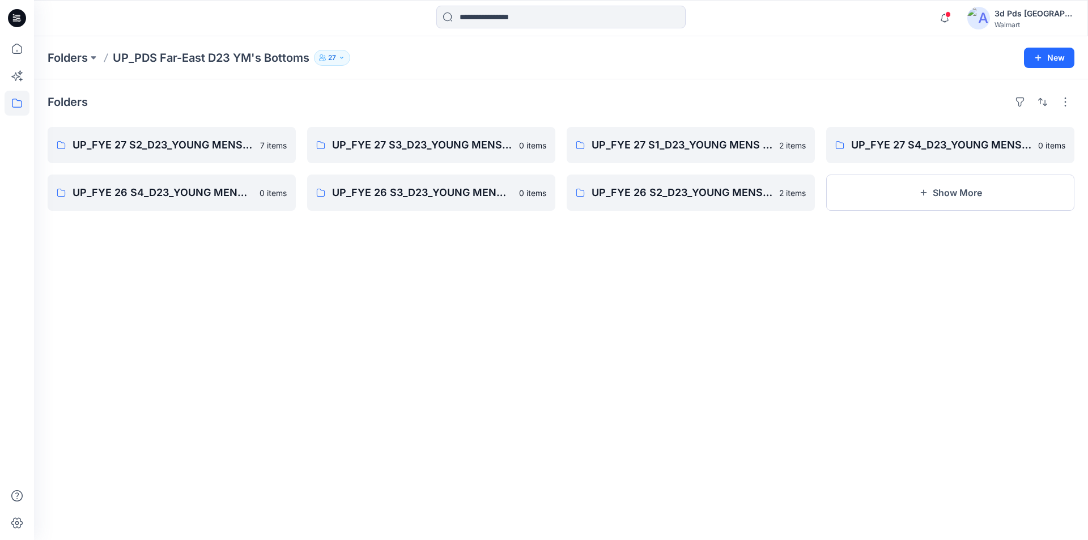
click at [578, 397] on div "Folders UP_FYE 27 S2_D23_YOUNG MENS BOTTOMS PDS/FAR EAST 7 items UP_FYE 26 S4_D…" at bounding box center [561, 309] width 1054 height 461
click at [573, 429] on div "Folders UP_FYE 27 S2_D23_YOUNG MENS BOTTOMS PDS/FAR EAST 7 items UP_FYE 26 S4_D…" at bounding box center [561, 309] width 1054 height 461
drag, startPoint x: 562, startPoint y: 304, endPoint x: 498, endPoint y: 147, distance: 170.0
click at [562, 297] on div "Folders UP_FYE 27 S2_D23_YOUNG MENS BOTTOMS PDS/FAR EAST 7 items UP_FYE 26 S4_D…" at bounding box center [561, 309] width 1054 height 461
click at [713, 335] on div "Folders UP_FYE 27 S2_D23_YOUNG MENS BOTTOMS PDS/FAR EAST 7 items UP_FYE 26 S4_D…" at bounding box center [561, 309] width 1054 height 461
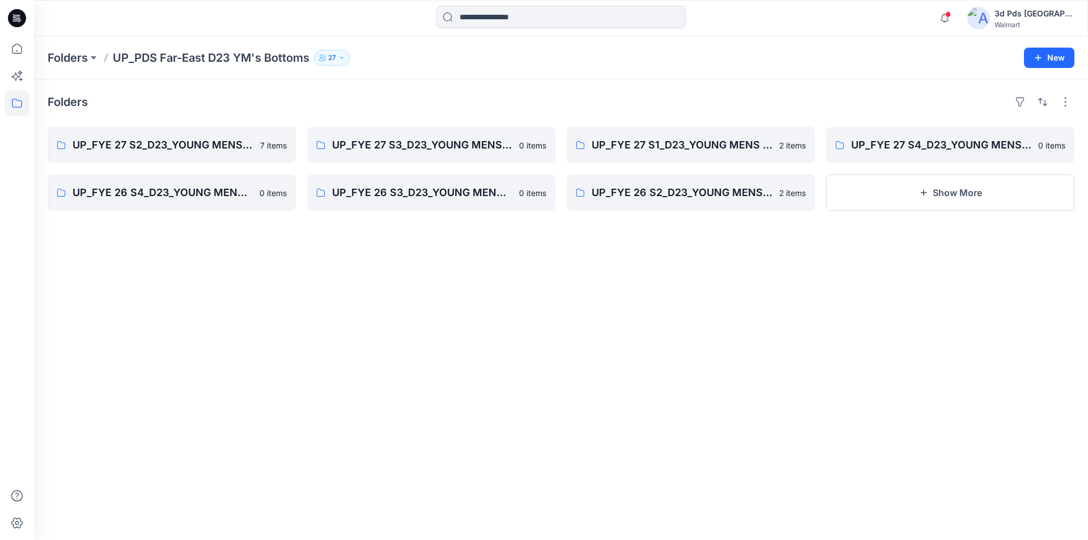
click at [559, 324] on div "Folders UP_FYE 27 S2_D23_YOUNG MENS BOTTOMS PDS/FAR EAST 7 items UP_FYE 26 S4_D…" at bounding box center [561, 309] width 1054 height 461
